Goal: Task Accomplishment & Management: Use online tool/utility

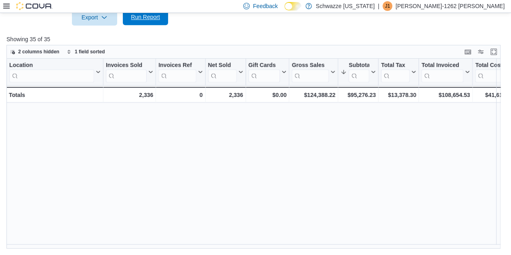
scroll to position [303, 0]
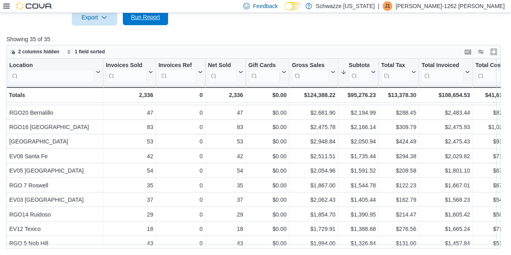
click at [161, 17] on span "Run Report" at bounding box center [146, 17] width 36 height 16
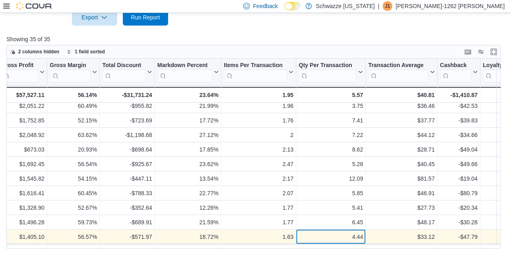
scroll to position [179, 518]
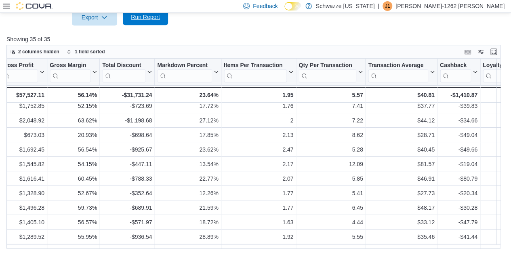
click at [145, 24] on span "Run Report" at bounding box center [146, 17] width 36 height 16
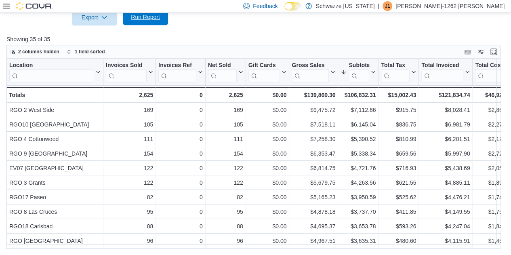
click at [141, 19] on span "Run Report" at bounding box center [145, 17] width 29 height 8
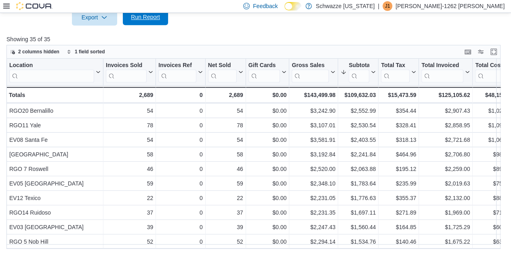
scroll to position [305, 0]
click at [158, 20] on span "Run Report" at bounding box center [145, 17] width 29 height 8
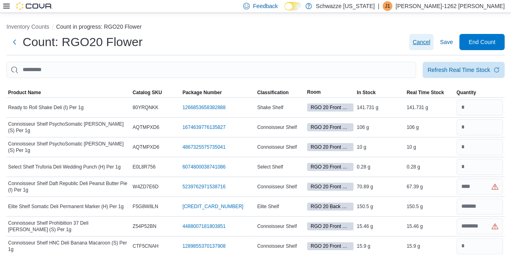
click at [431, 42] on span "Cancel" at bounding box center [422, 42] width 18 height 8
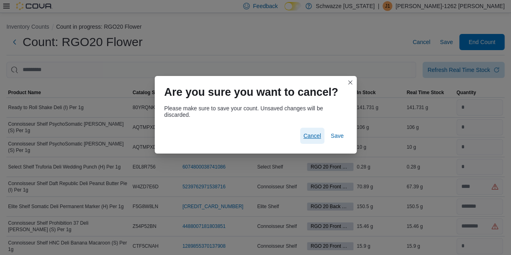
click at [315, 140] on span "Cancel" at bounding box center [313, 136] width 18 height 16
